Goal: Information Seeking & Learning: Learn about a topic

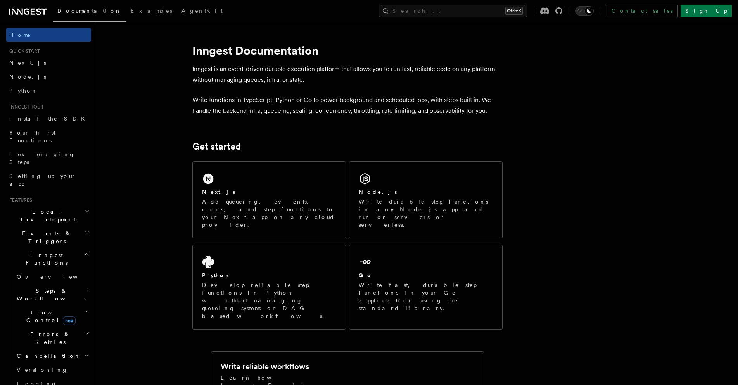
scroll to position [178, 0]
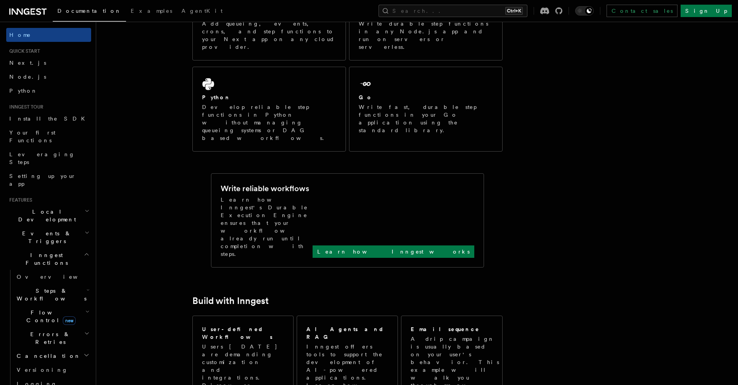
click at [30, 9] on icon at bounding box center [27, 11] width 37 height 9
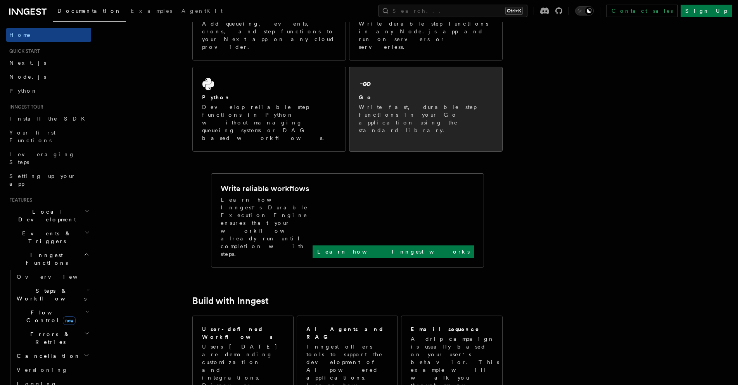
scroll to position [0, 0]
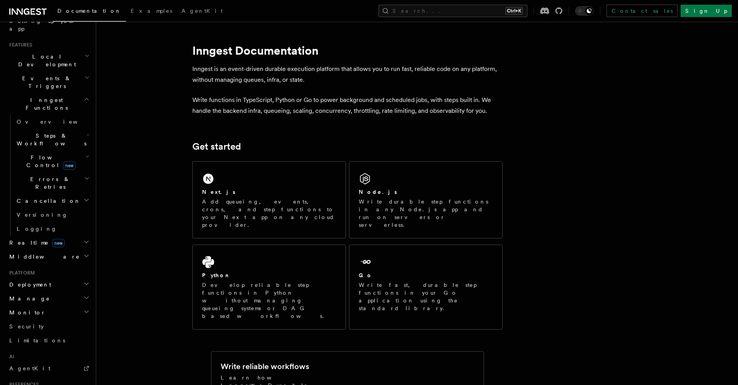
scroll to position [194, 0]
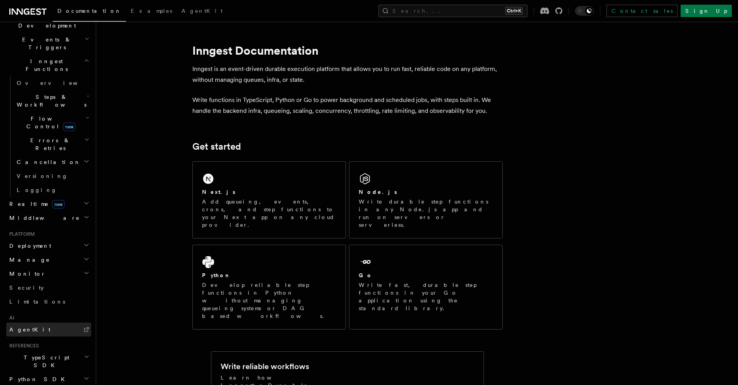
click at [28, 326] on span "AgentKit" at bounding box center [29, 329] width 41 height 6
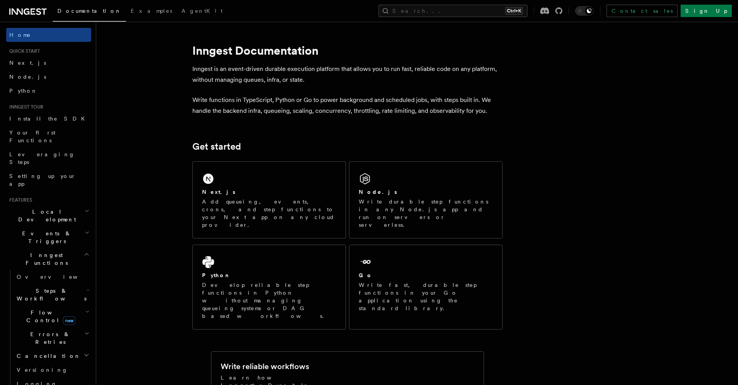
scroll to position [39, 0]
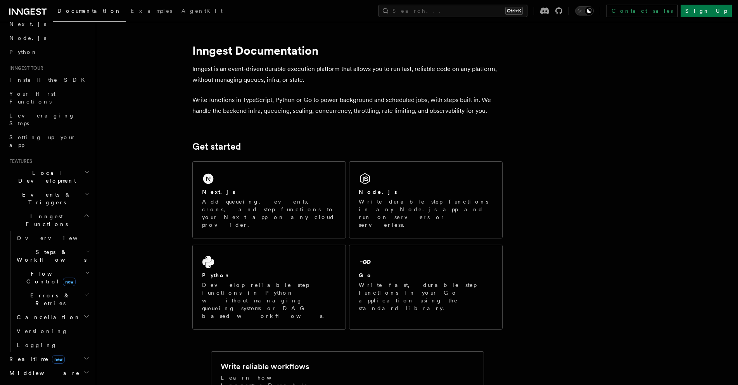
click at [85, 270] on icon "button" at bounding box center [87, 273] width 4 height 6
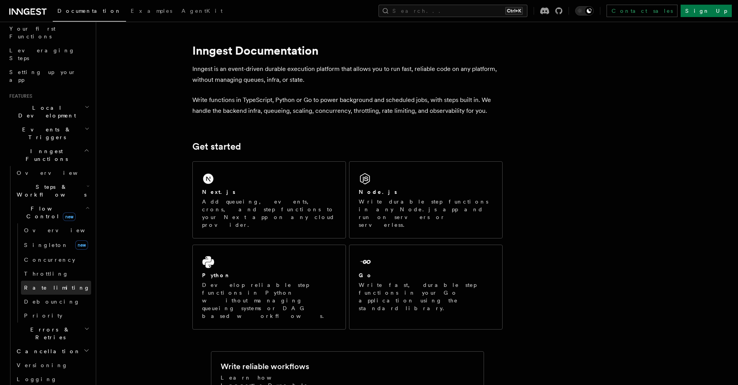
scroll to position [116, 0]
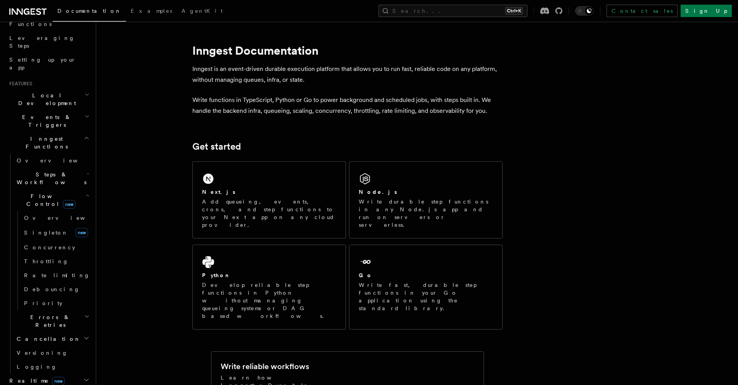
click at [77, 167] on h2 "Steps & Workflows" at bounding box center [53, 178] width 78 height 22
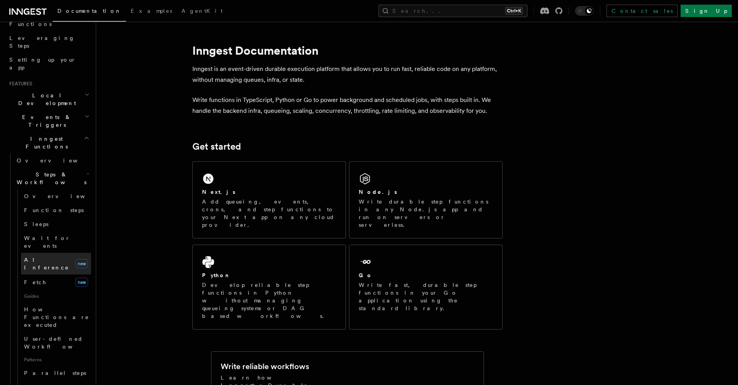
click at [50, 257] on span "AI Inference" at bounding box center [46, 264] width 45 height 14
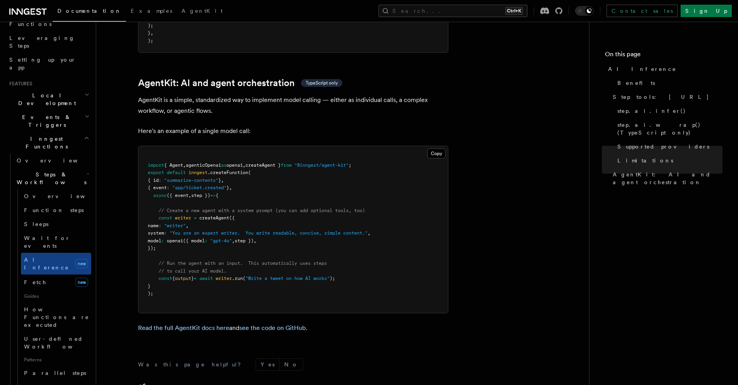
scroll to position [2287, 0]
